Goal: Communication & Community: Answer question/provide support

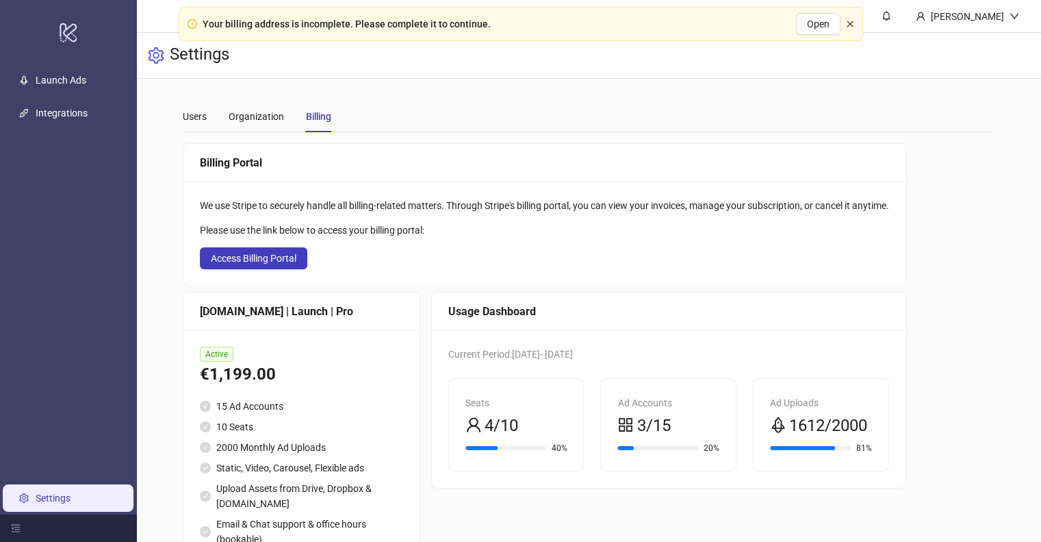
click at [852, 27] on icon "close" at bounding box center [850, 24] width 8 height 8
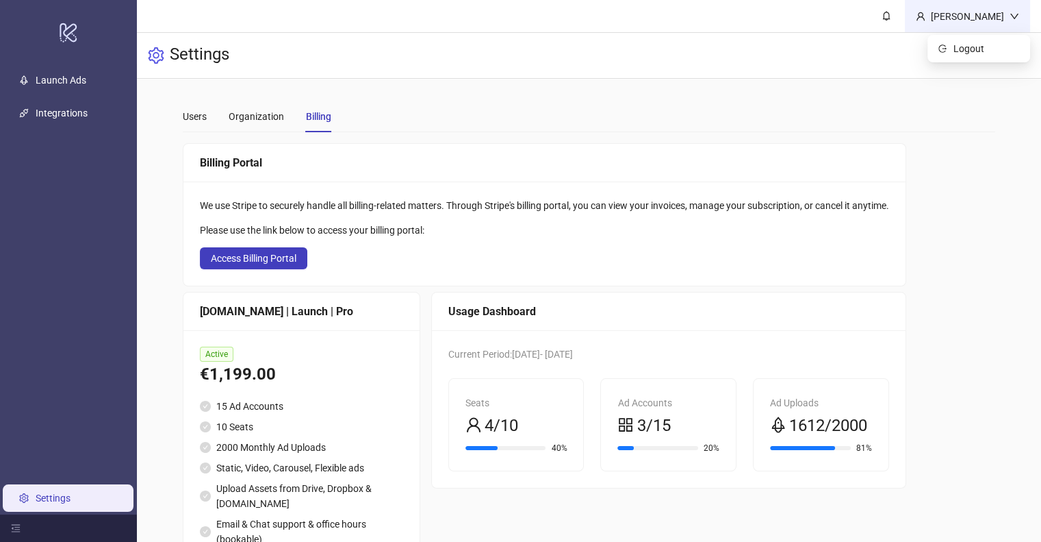
click at [970, 18] on div "[PERSON_NAME]" at bounding box center [968, 16] width 84 height 15
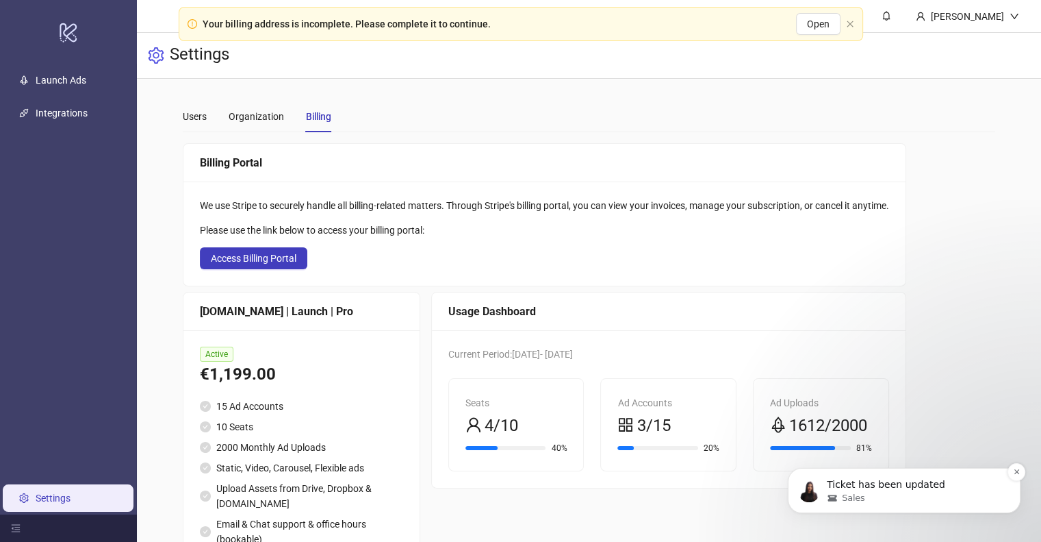
click at [939, 504] on div "Ticket has been updated Sales" at bounding box center [904, 490] width 233 height 45
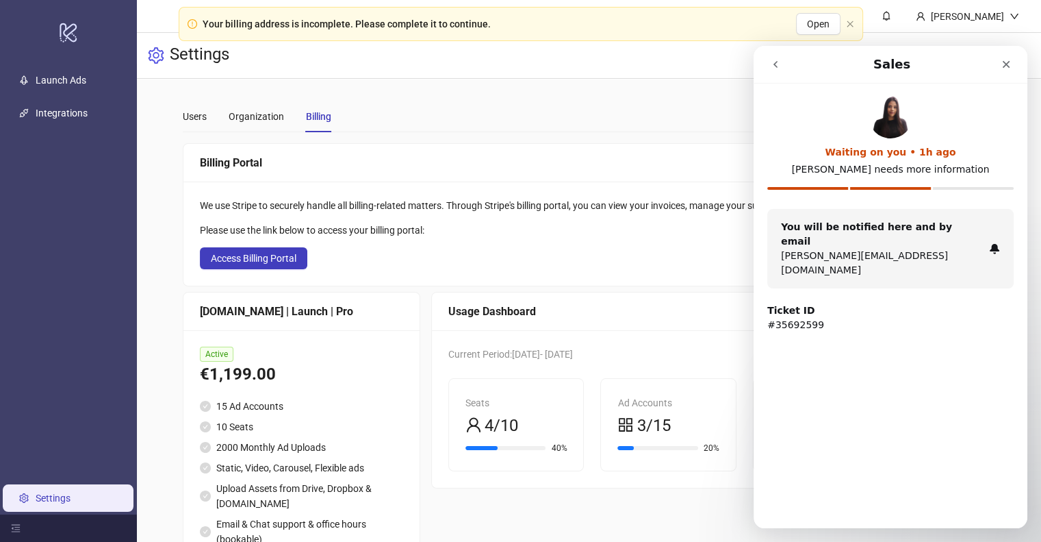
click at [915, 251] on div "You will be notified here and by email isabella@allinoneplace24.com" at bounding box center [890, 248] width 246 height 79
click at [774, 63] on icon "go back" at bounding box center [775, 64] width 11 height 11
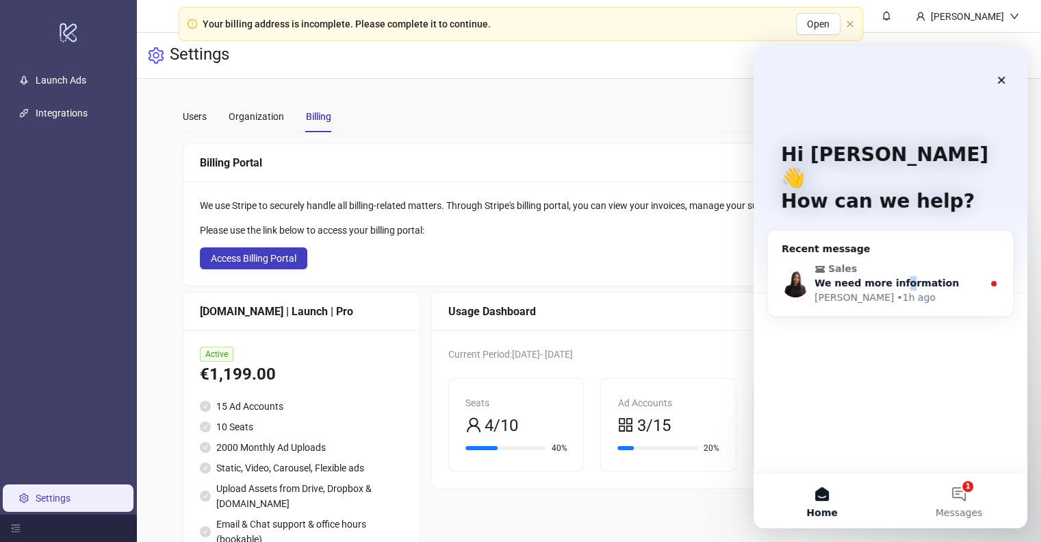
click at [896, 277] on span "We need more information" at bounding box center [887, 282] width 144 height 11
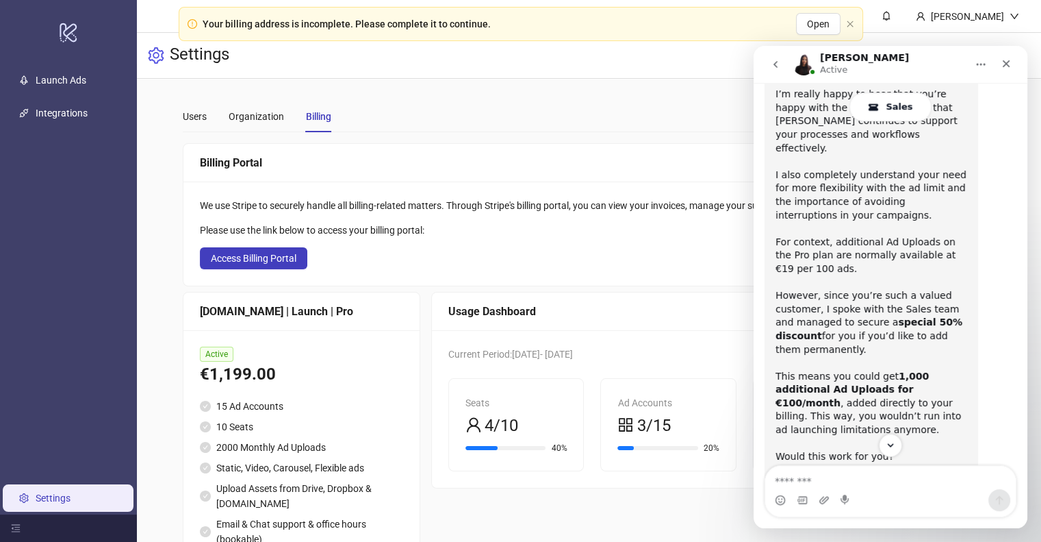
scroll to position [616, 0]
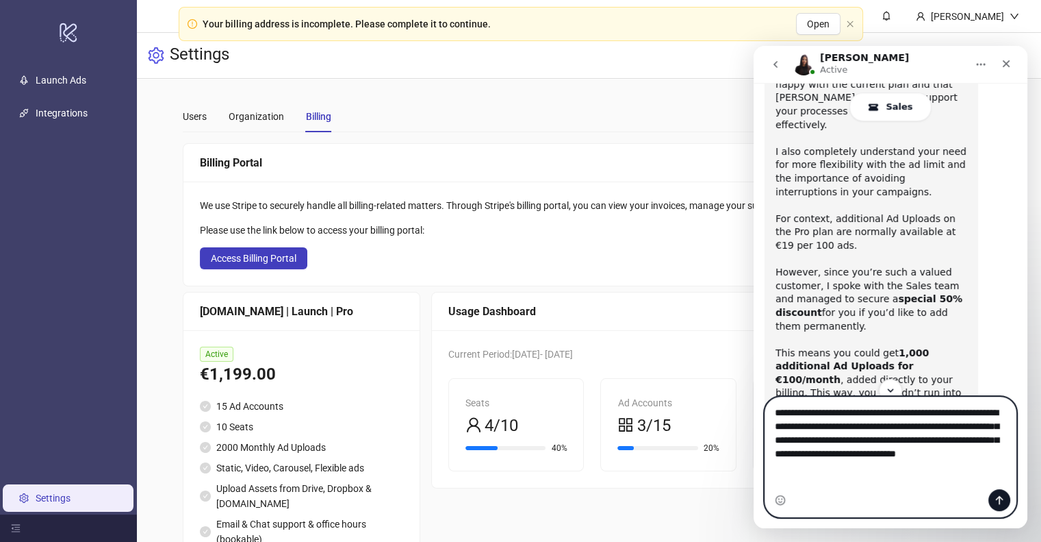
type textarea "**********"
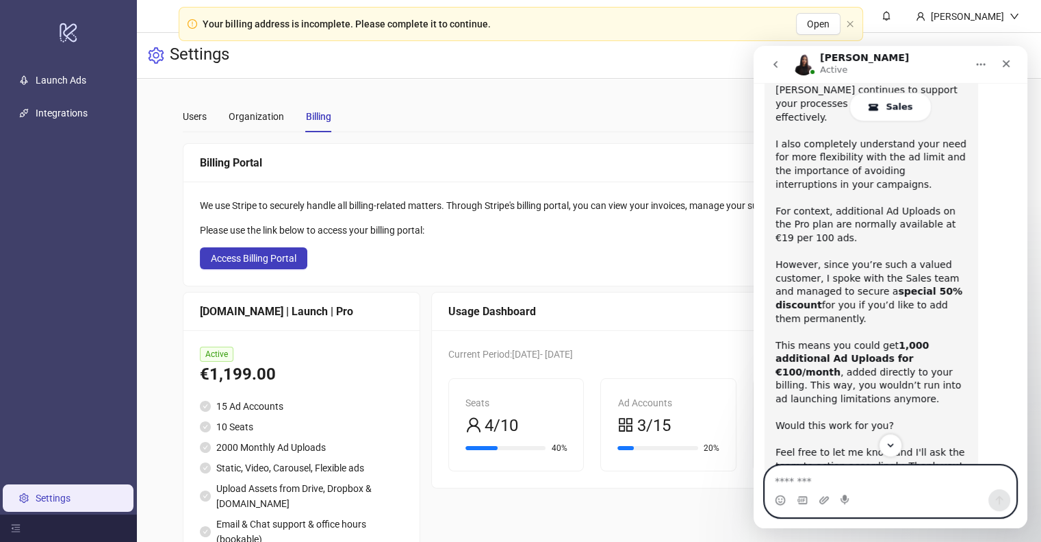
scroll to position [602, 0]
